Goal: Task Accomplishment & Management: Complete application form

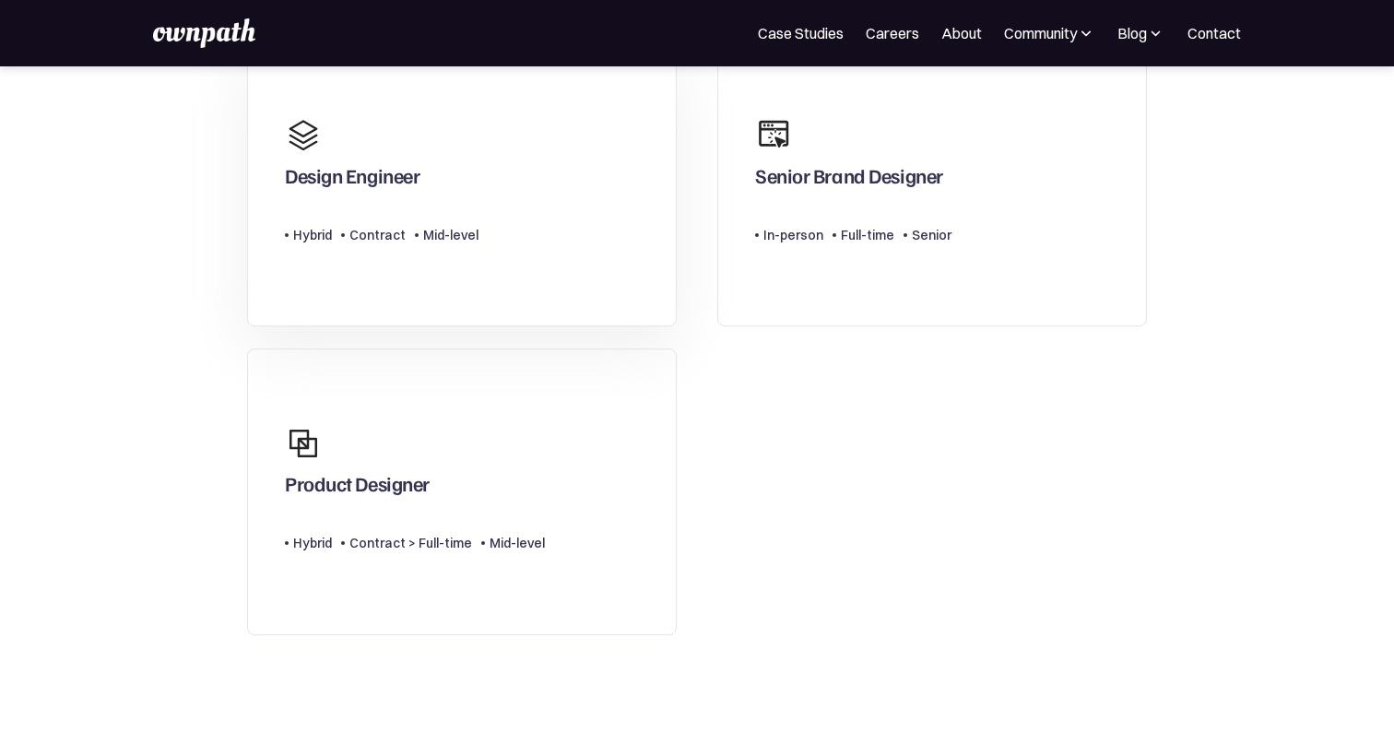
scroll to position [181, 0]
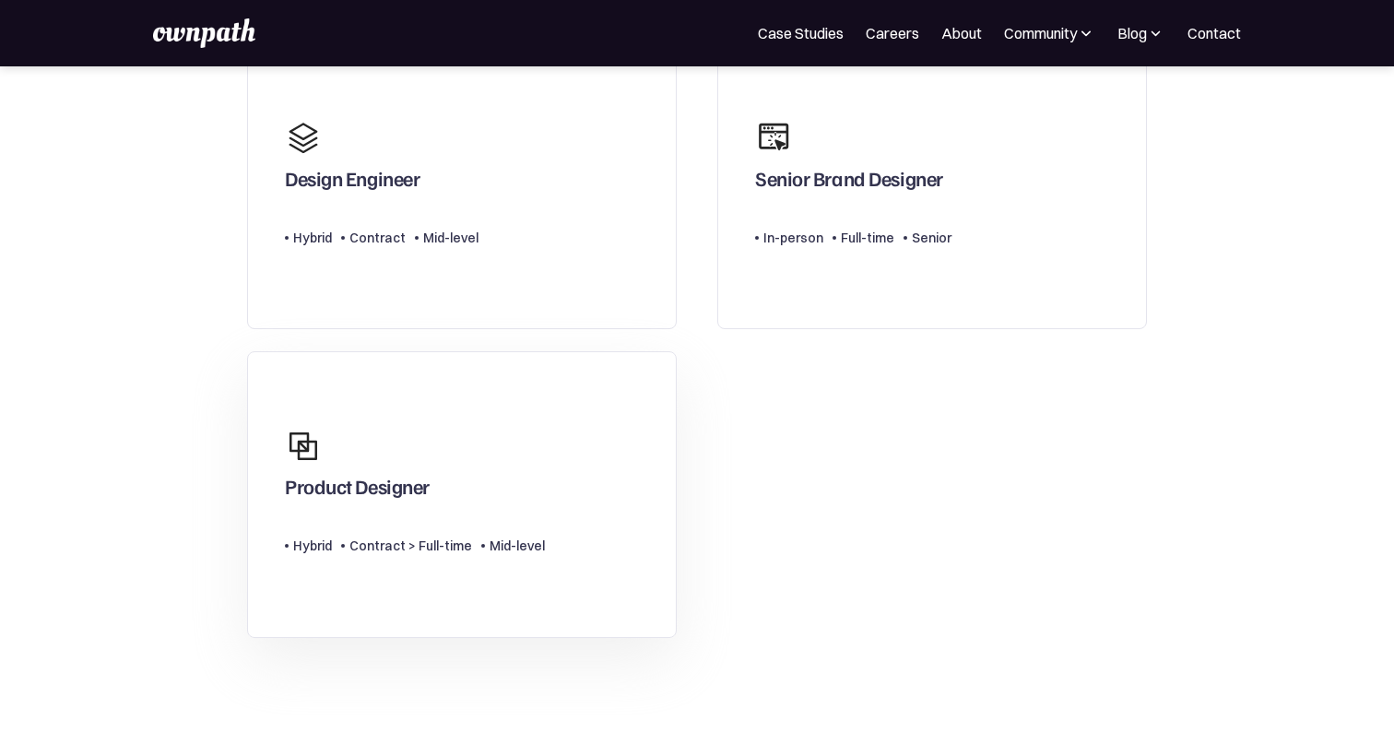
click at [454, 423] on div "Product Designer" at bounding box center [415, 463] width 260 height 89
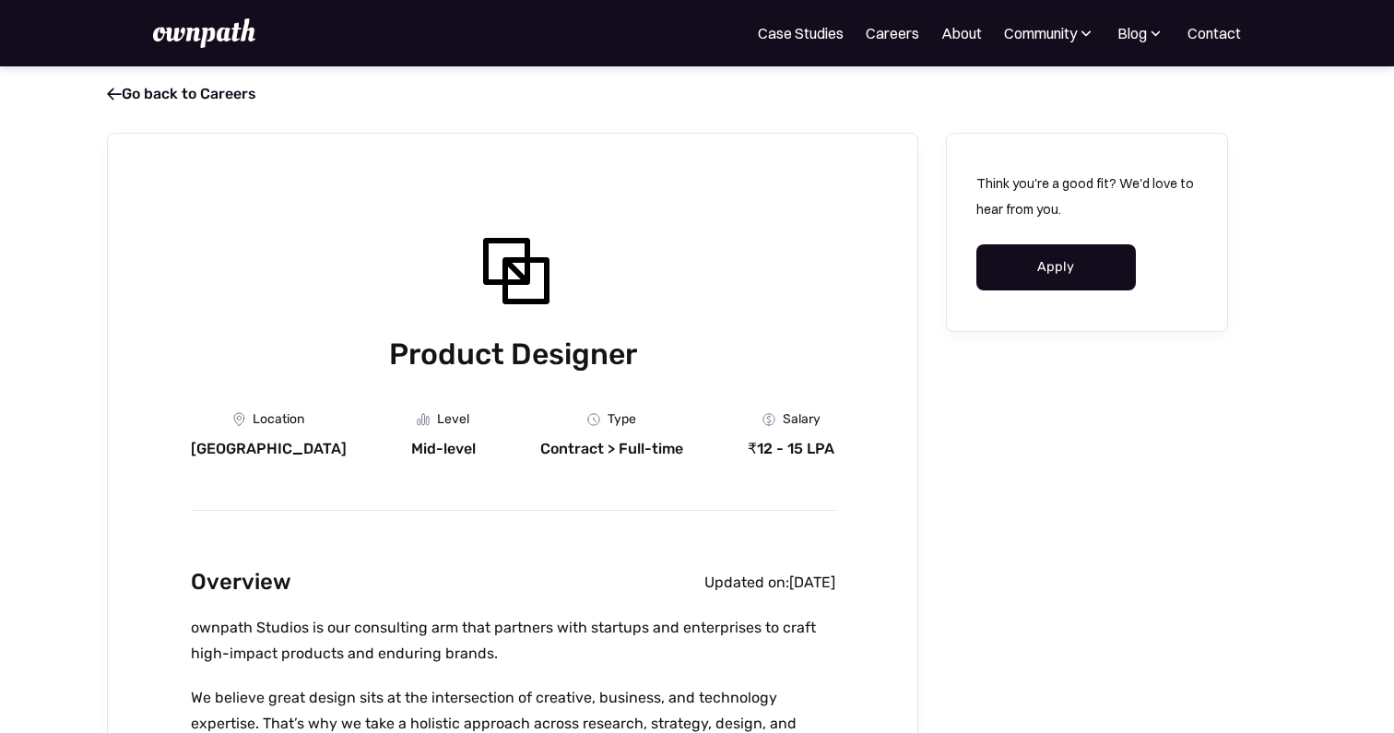
click at [1046, 274] on link "Apply" at bounding box center [1056, 267] width 160 height 46
